Goal: Find specific page/section: Find specific page/section

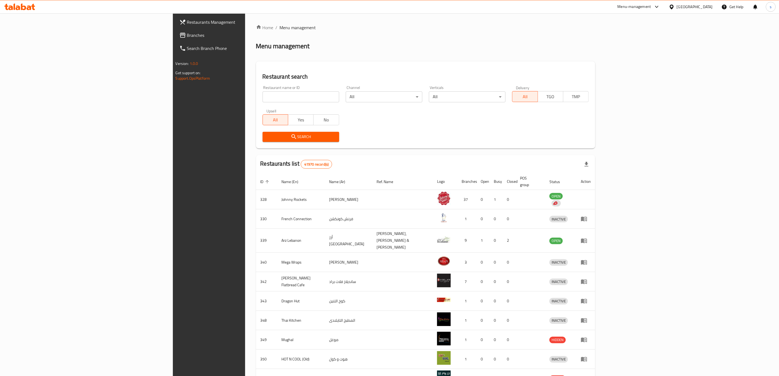
click at [187, 32] on span "Branches" at bounding box center [242, 35] width 111 height 7
click at [262, 97] on input "search" at bounding box center [300, 96] width 77 height 11
paste input "780240"
click at [267, 137] on span "Search" at bounding box center [301, 136] width 68 height 7
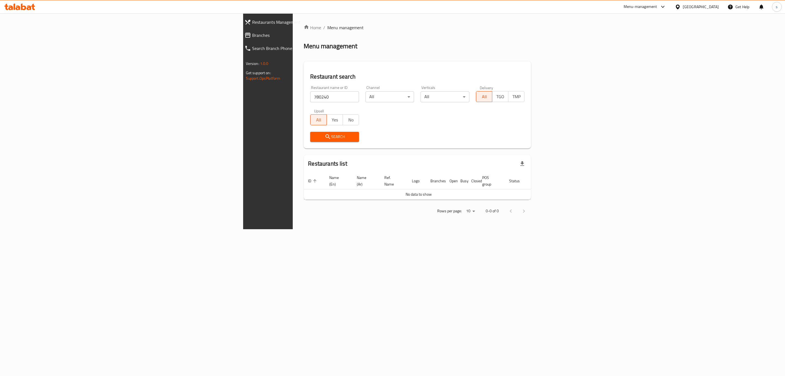
click at [310, 91] on input "780240" at bounding box center [334, 96] width 49 height 11
type input "7"
click at [293, 229] on div "Home / Menu management Menu management Restaurant search Restaurant name or ID …" at bounding box center [417, 121] width 249 height 216
click at [310, 98] on input "search" at bounding box center [334, 96] width 49 height 11
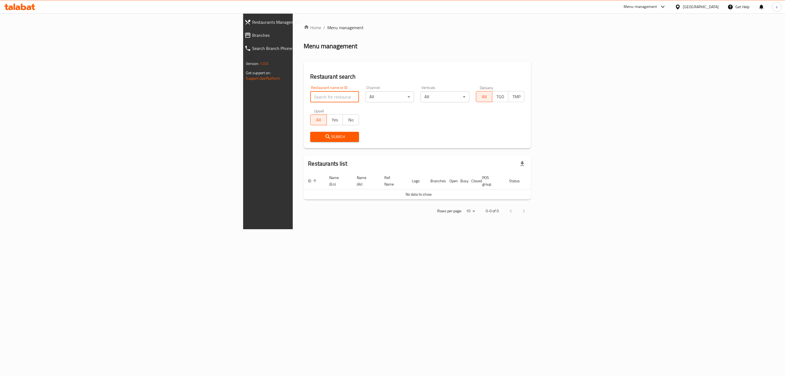
paste input "780240"
type input "780240"
click at [315, 136] on span "Search" at bounding box center [335, 136] width 40 height 7
click at [252, 32] on span "Branches" at bounding box center [311, 35] width 118 height 7
